Goal: Task Accomplishment & Management: Use online tool/utility

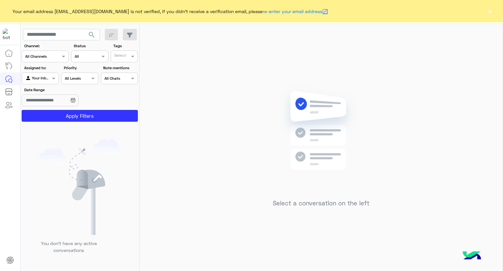
click at [489, 11] on button "×" at bounding box center [490, 11] width 7 height 7
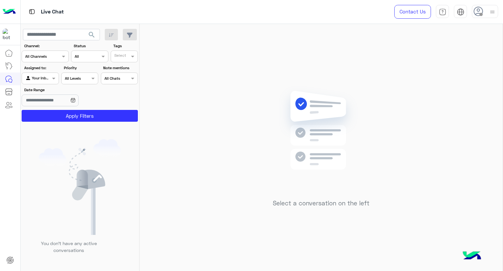
click at [489, 11] on img at bounding box center [493, 12] width 8 height 8
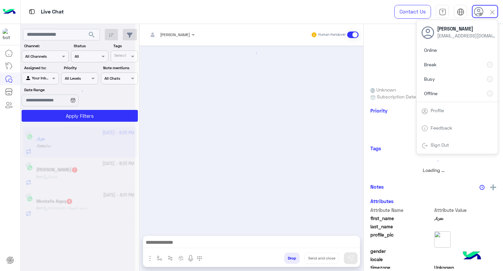
click at [70, 37] on div at bounding box center [78, 138] width 115 height 271
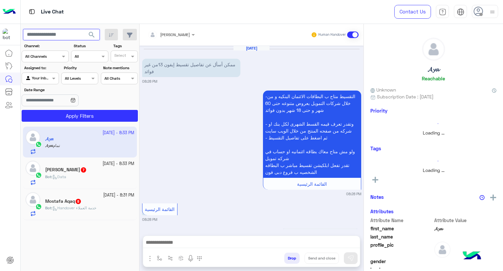
scroll to position [752, 0]
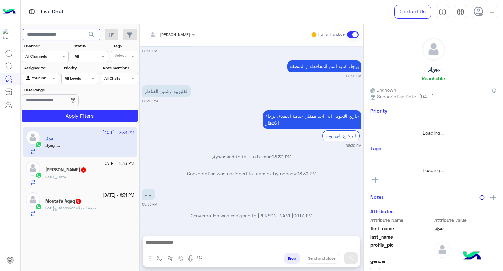
click at [70, 34] on div "search Channel: Channel All Channels Status Channel All Tags Select Assigned to…" at bounding box center [80, 148] width 119 height 249
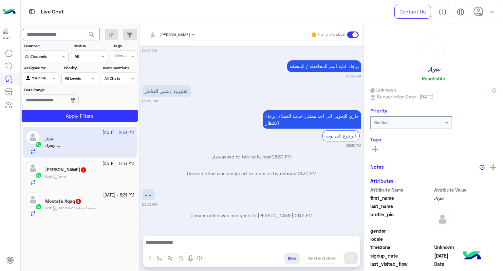
click at [70, 34] on input "text" at bounding box center [61, 35] width 77 height 12
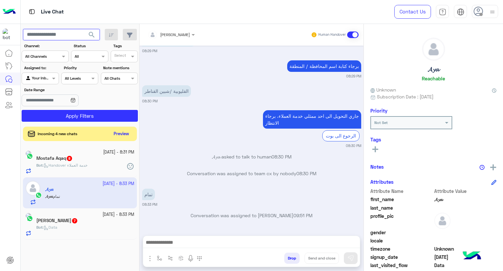
paste input "**********"
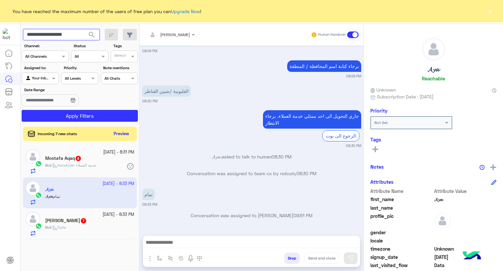
type input "**********"
click at [89, 33] on span "search" at bounding box center [92, 35] width 8 height 8
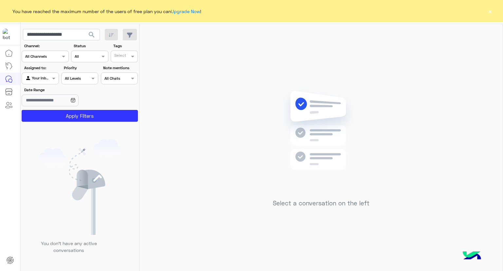
click at [44, 78] on div at bounding box center [40, 77] width 36 height 6
click at [47, 75] on div at bounding box center [40, 77] width 36 height 6
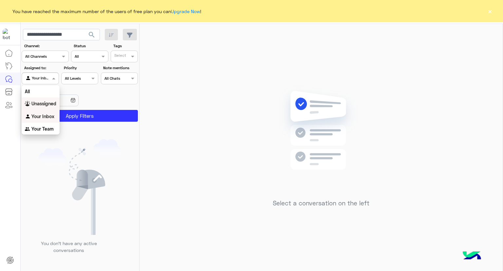
click at [44, 104] on b "Unassigned" at bounding box center [43, 104] width 25 height 6
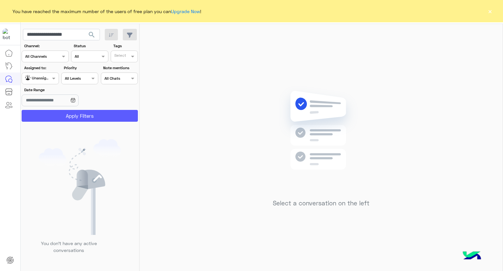
click at [66, 117] on button "Apply Filters" at bounding box center [80, 116] width 116 height 12
click at [491, 11] on button "×" at bounding box center [490, 11] width 7 height 7
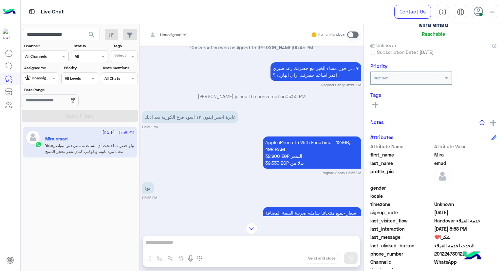
scroll to position [90, 0]
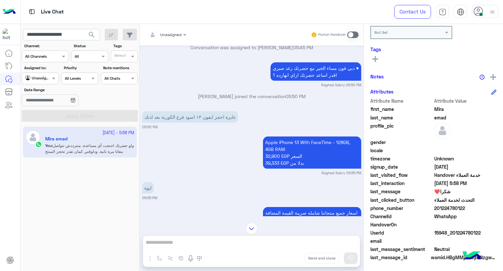
click at [295, 156] on p "Apple iPhone 13 With FaceTime - 128GB, 4GB RAM 32,900 EGP السعر 39,333 EGP بدلا…" at bounding box center [312, 152] width 98 height 32
copy p "Apple iPhone 13 With FaceTime - 128GB, 4GB RAM"
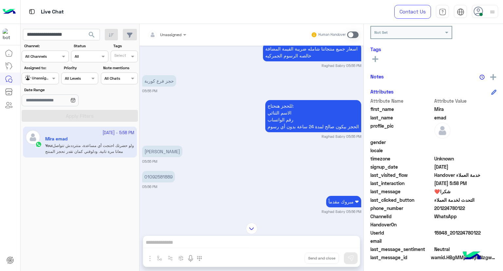
click at [163, 182] on p "01092581889" at bounding box center [158, 176] width 33 height 11
copy p "01092581889"
